Goal: Task Accomplishment & Management: Use online tool/utility

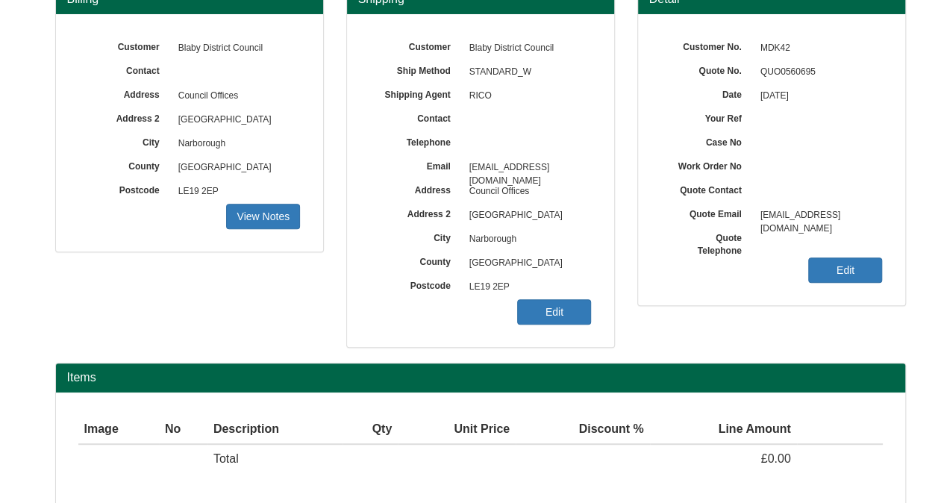
scroll to position [221, 0]
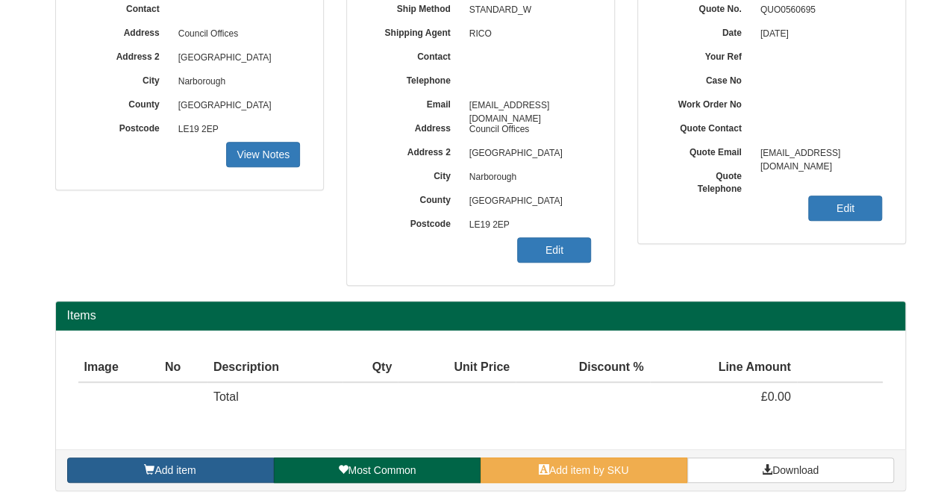
click at [226, 476] on link "Add item" at bounding box center [170, 469] width 207 height 25
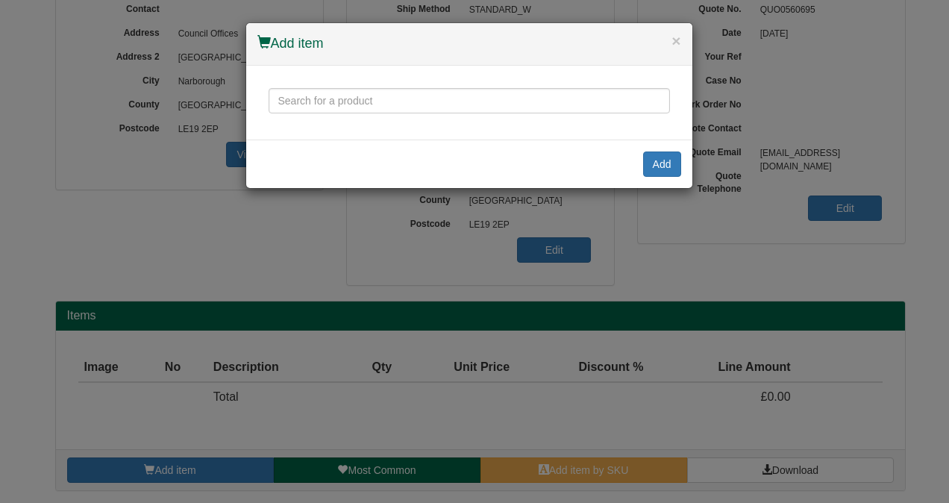
click at [595, 468] on div "× Add item Add" at bounding box center [474, 251] width 949 height 503
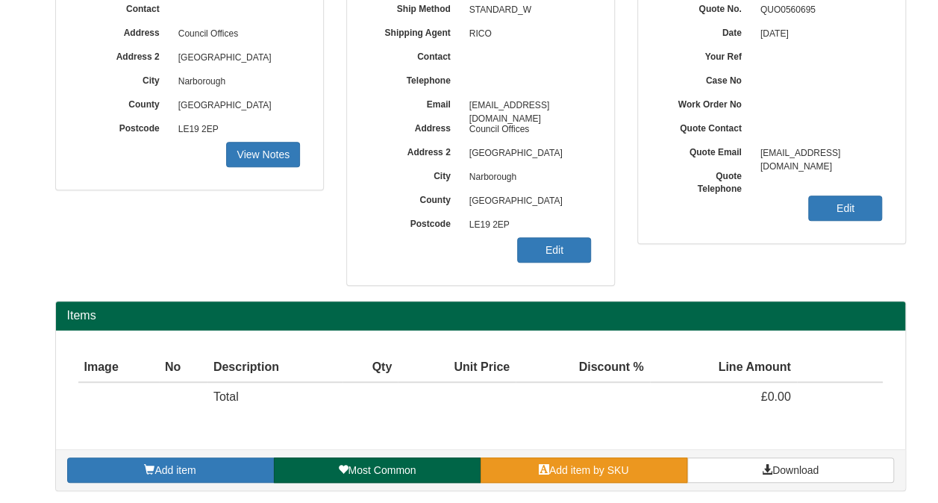
click at [565, 457] on link "Add item by SKU" at bounding box center [583, 469] width 207 height 25
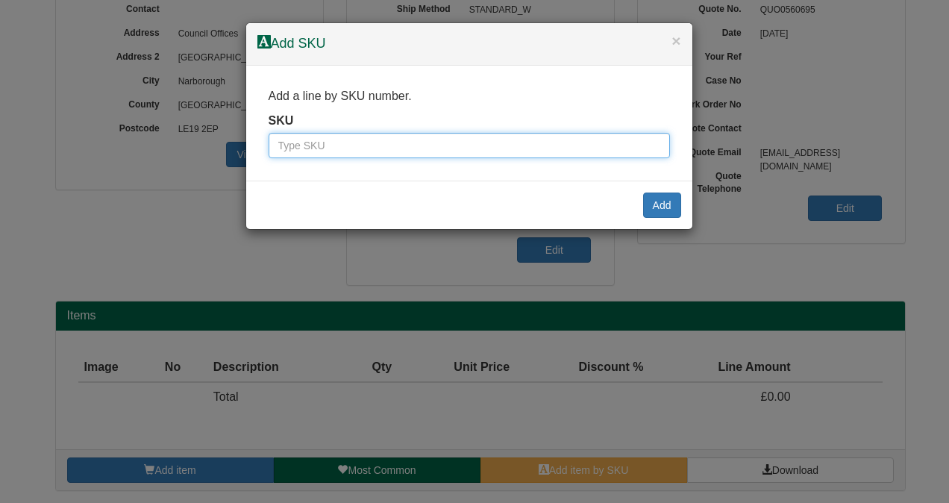
click at [442, 140] on input "text" at bounding box center [469, 145] width 401 height 25
type input "9900004"
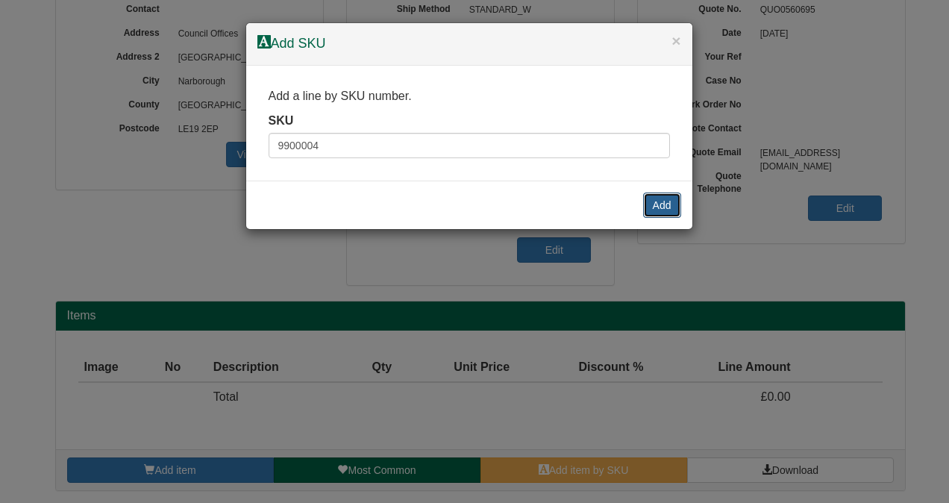
click at [652, 204] on button "Add" at bounding box center [662, 204] width 38 height 25
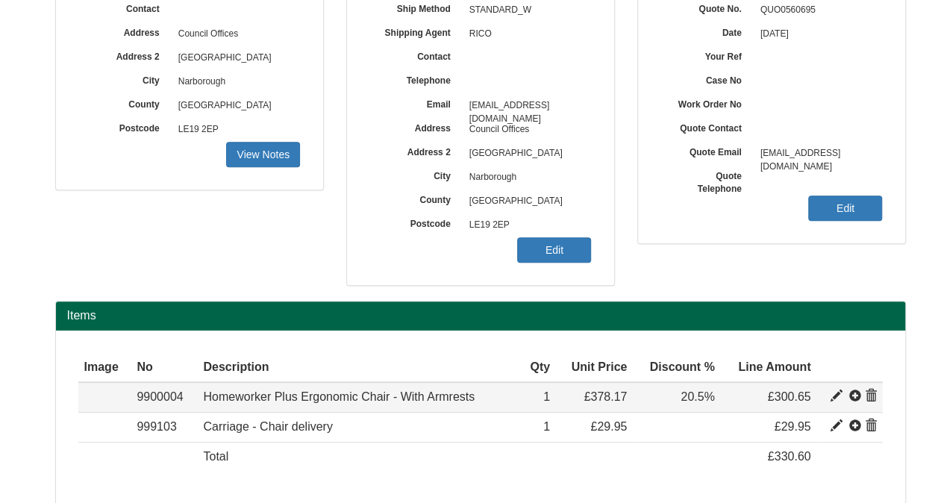
click at [870, 391] on span at bounding box center [871, 396] width 12 height 12
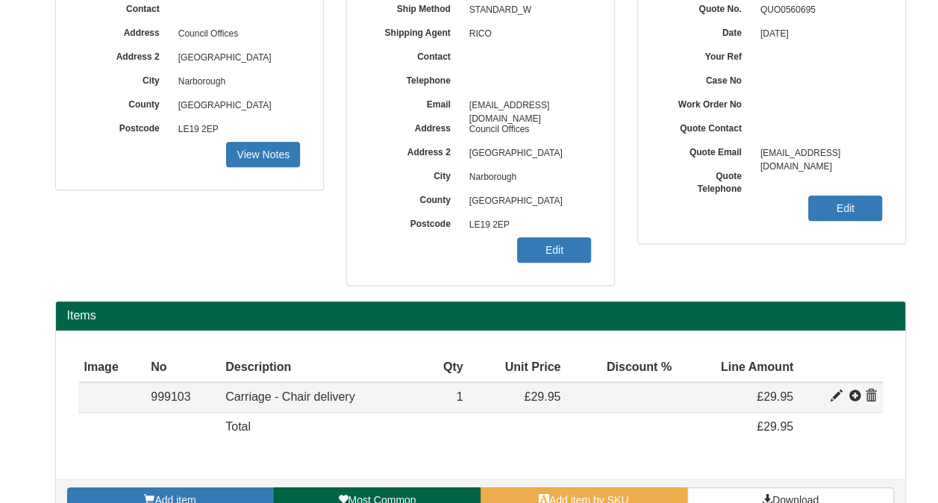
click at [871, 392] on span at bounding box center [871, 396] width 12 height 12
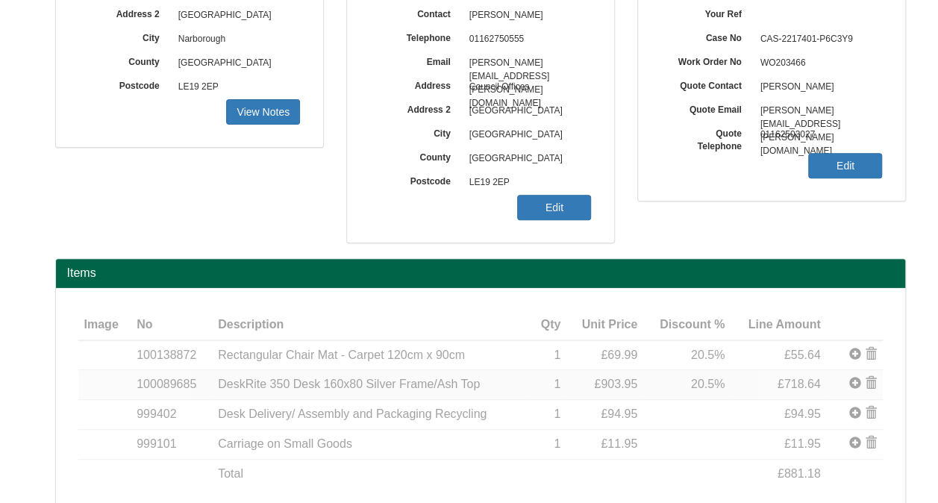
scroll to position [224, 0]
